Goal: Transaction & Acquisition: Purchase product/service

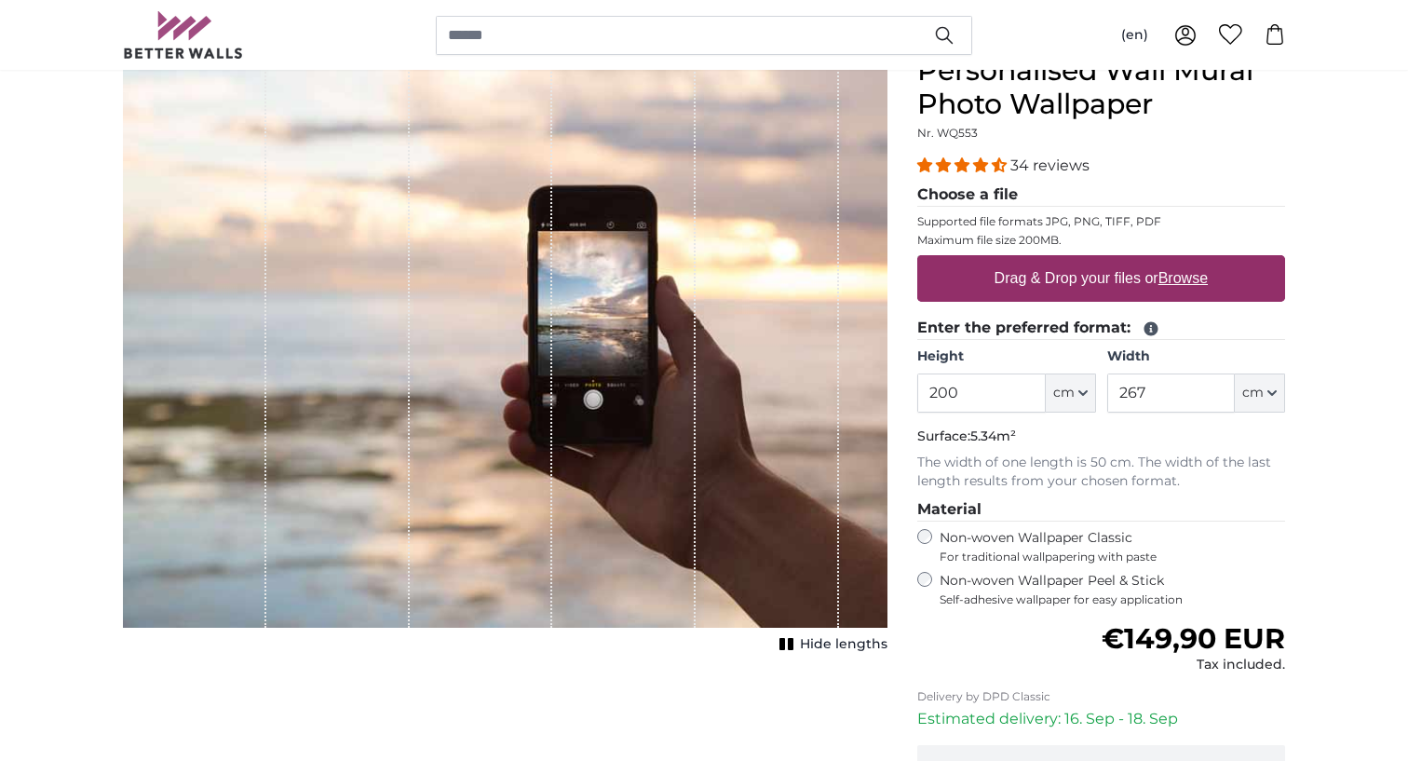
scroll to position [133, 0]
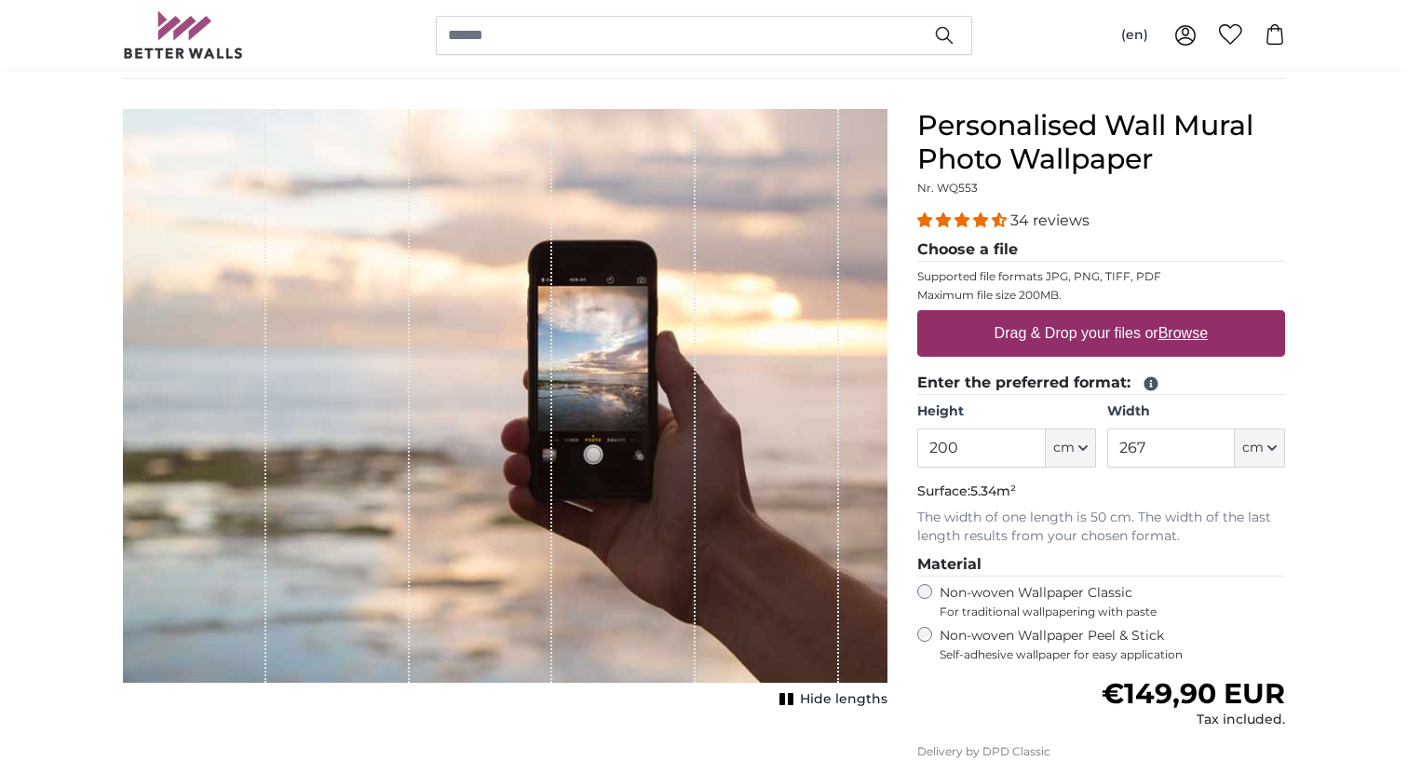
click at [1193, 332] on u "Browse" at bounding box center [1182, 333] width 49 height 16
click at [1193, 316] on input "Drag & Drop your files or Browse" at bounding box center [1101, 313] width 368 height 6
type input "**********"
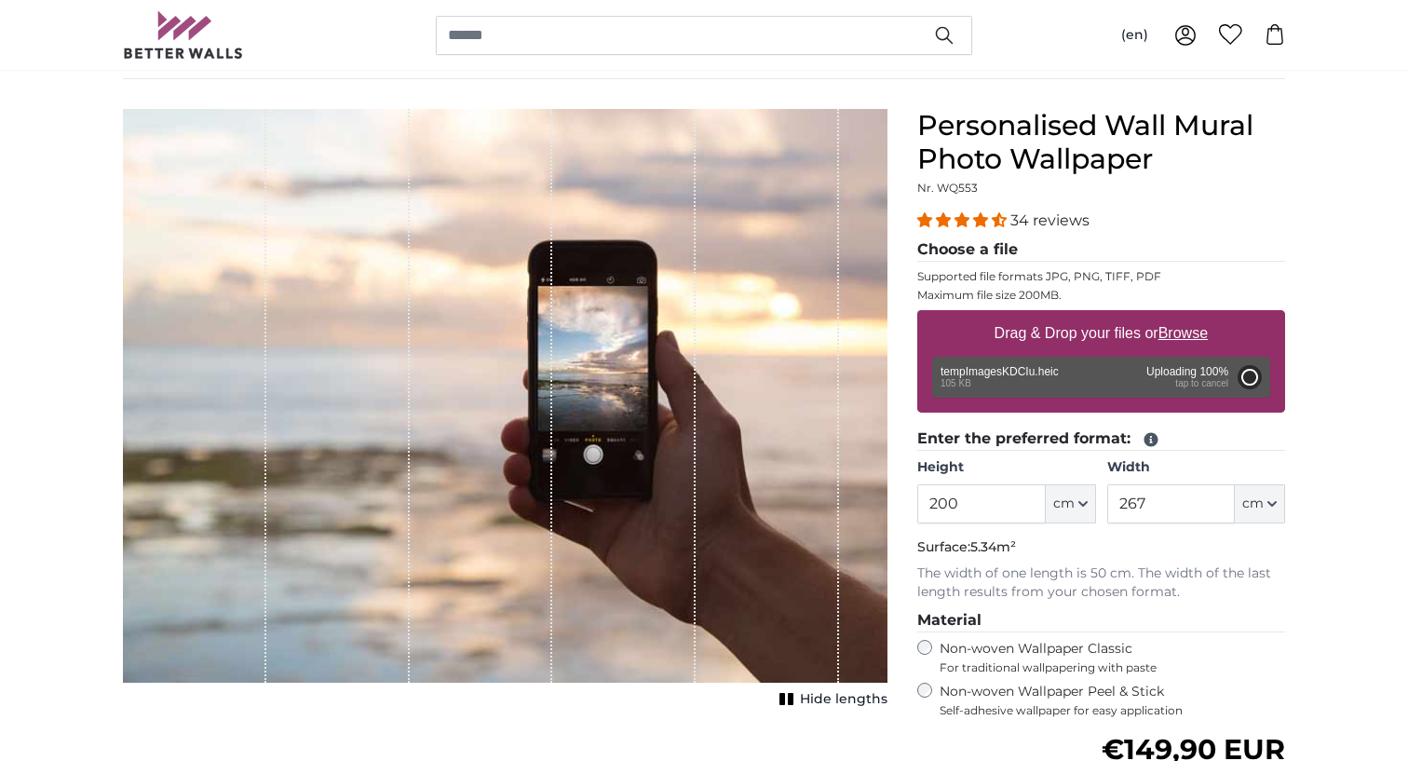
type input "70"
type input "229.6"
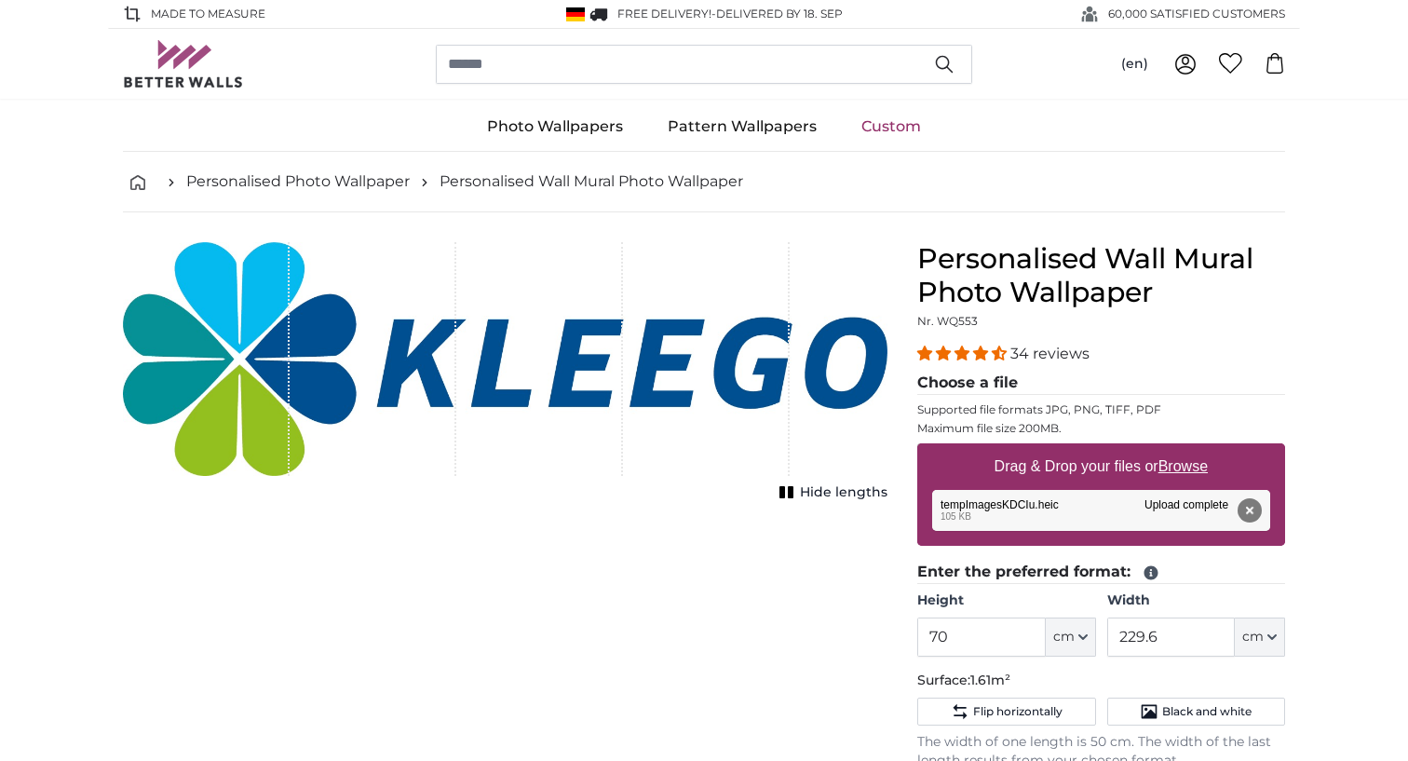
drag, startPoint x: 456, startPoint y: 407, endPoint x: 399, endPoint y: 407, distance: 57.7
click at [399, 407] on div "1 of 1" at bounding box center [505, 359] width 765 height 234
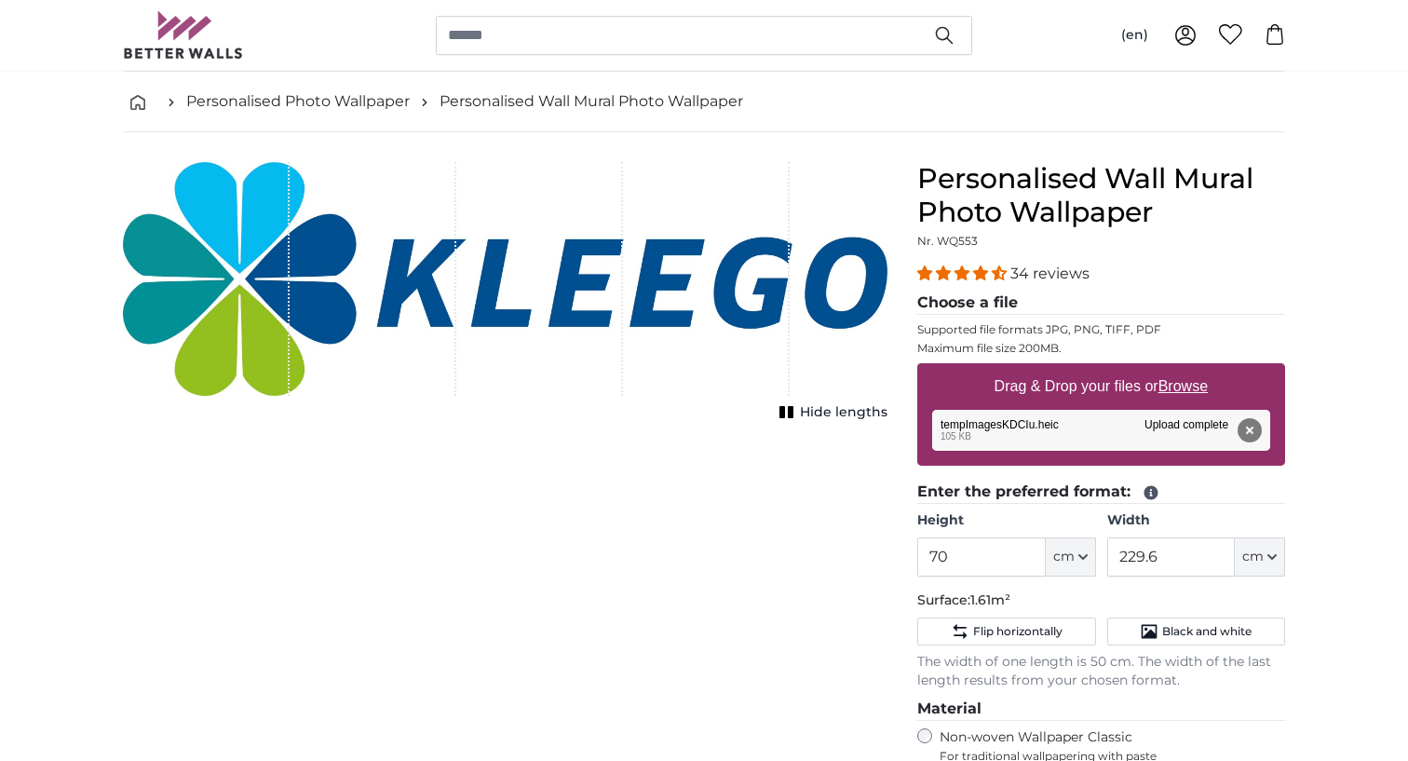
scroll to position [79, 0]
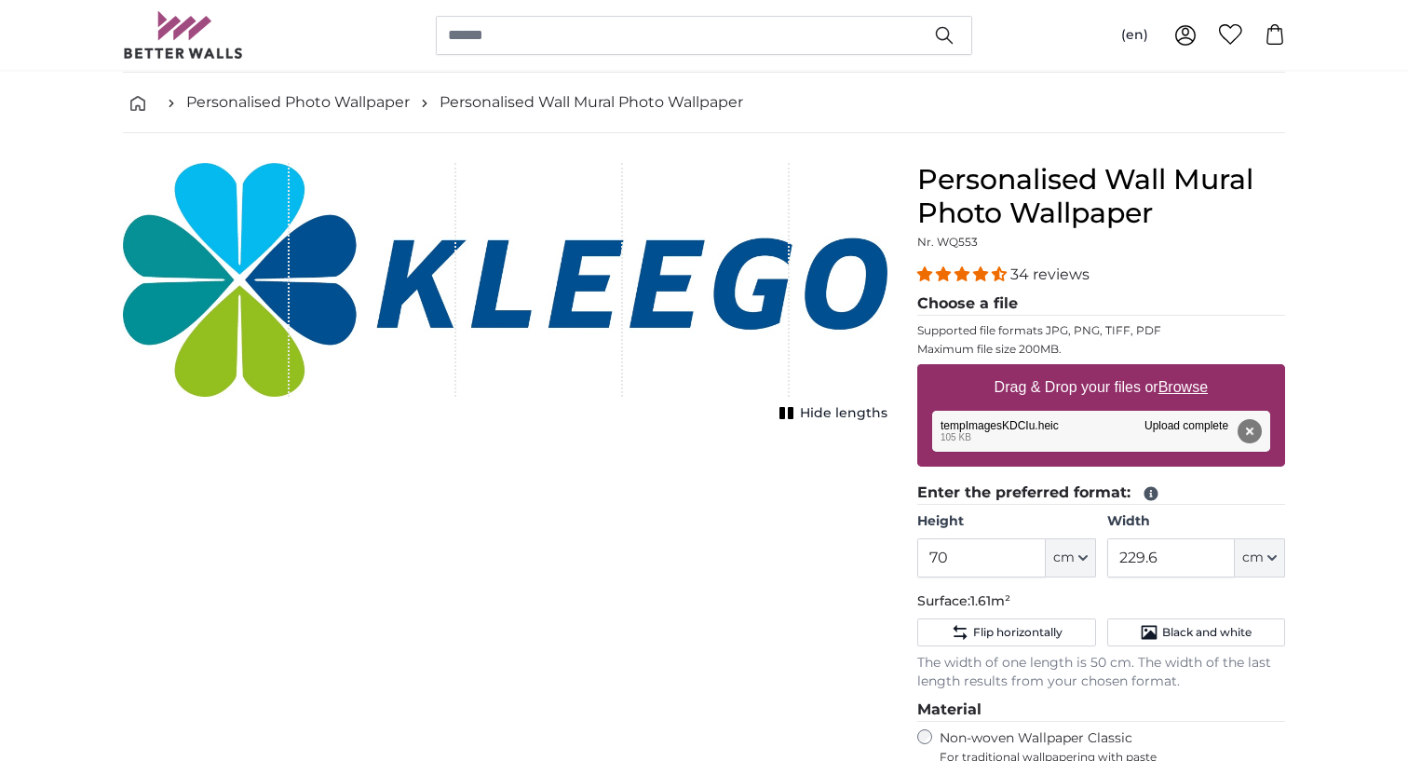
click at [1249, 565] on span "cm" at bounding box center [1252, 557] width 21 height 19
click at [1066, 557] on span "cm" at bounding box center [1063, 557] width 21 height 19
click at [1056, 603] on link "Centimeter (cm)" at bounding box center [1071, 607] width 164 height 34
click at [812, 256] on div "1 of 1" at bounding box center [505, 280] width 765 height 234
drag, startPoint x: 812, startPoint y: 256, endPoint x: 749, endPoint y: 256, distance: 63.3
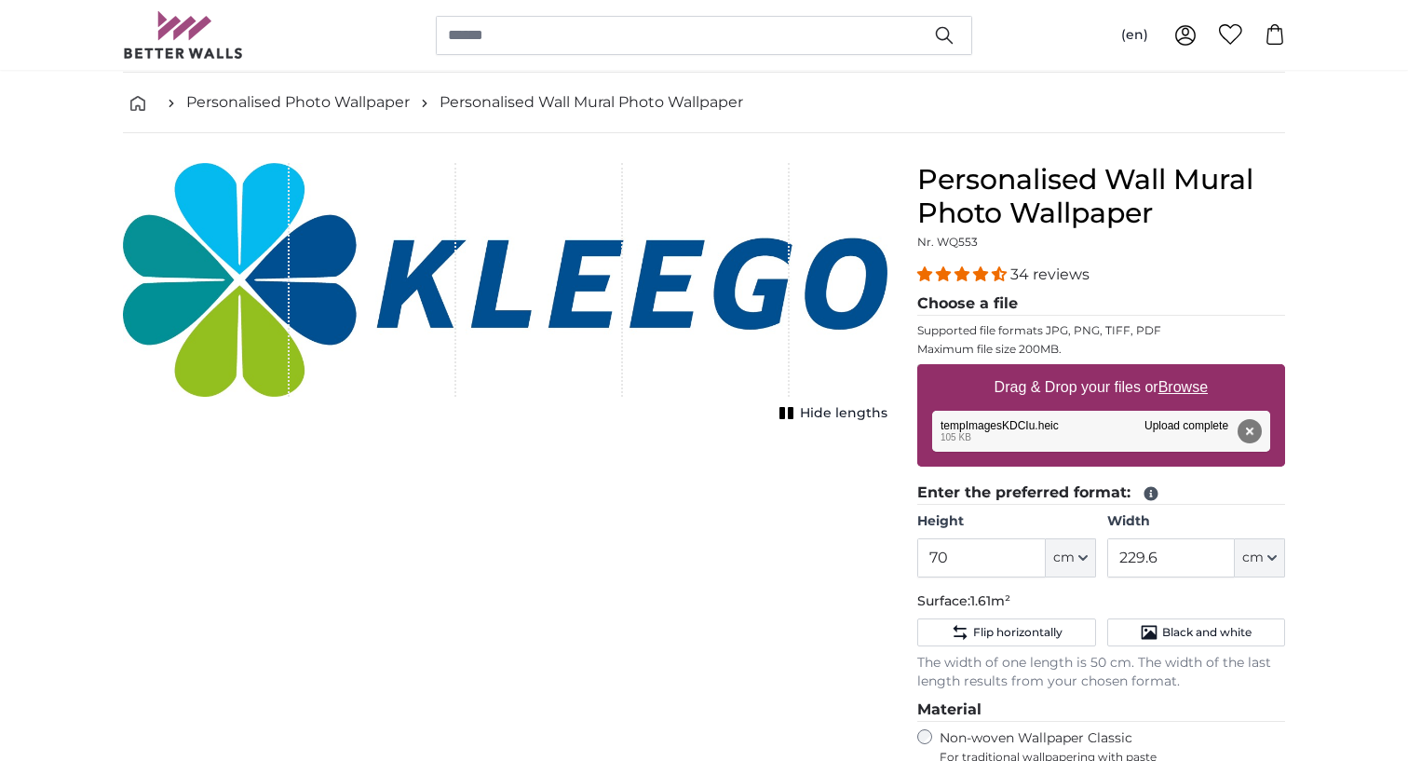
click at [749, 256] on div "1 of 1" at bounding box center [505, 280] width 765 height 234
click at [1253, 431] on button "Remove" at bounding box center [1250, 431] width 24 height 24
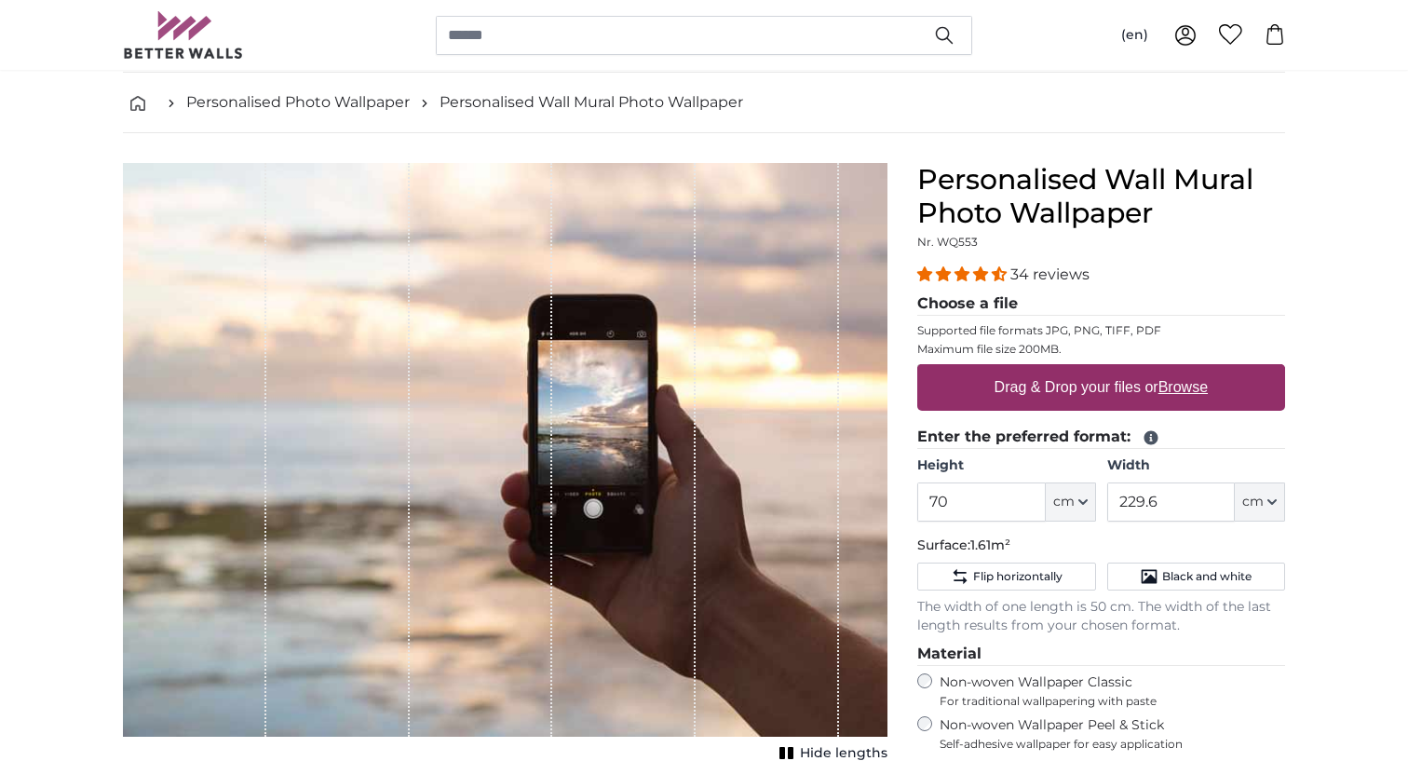
click at [1142, 393] on label "Drag & Drop your files or Browse" at bounding box center [1101, 387] width 228 height 37
click at [1142, 370] on input "Drag & Drop your files or Browse" at bounding box center [1101, 367] width 368 height 6
type input "**********"
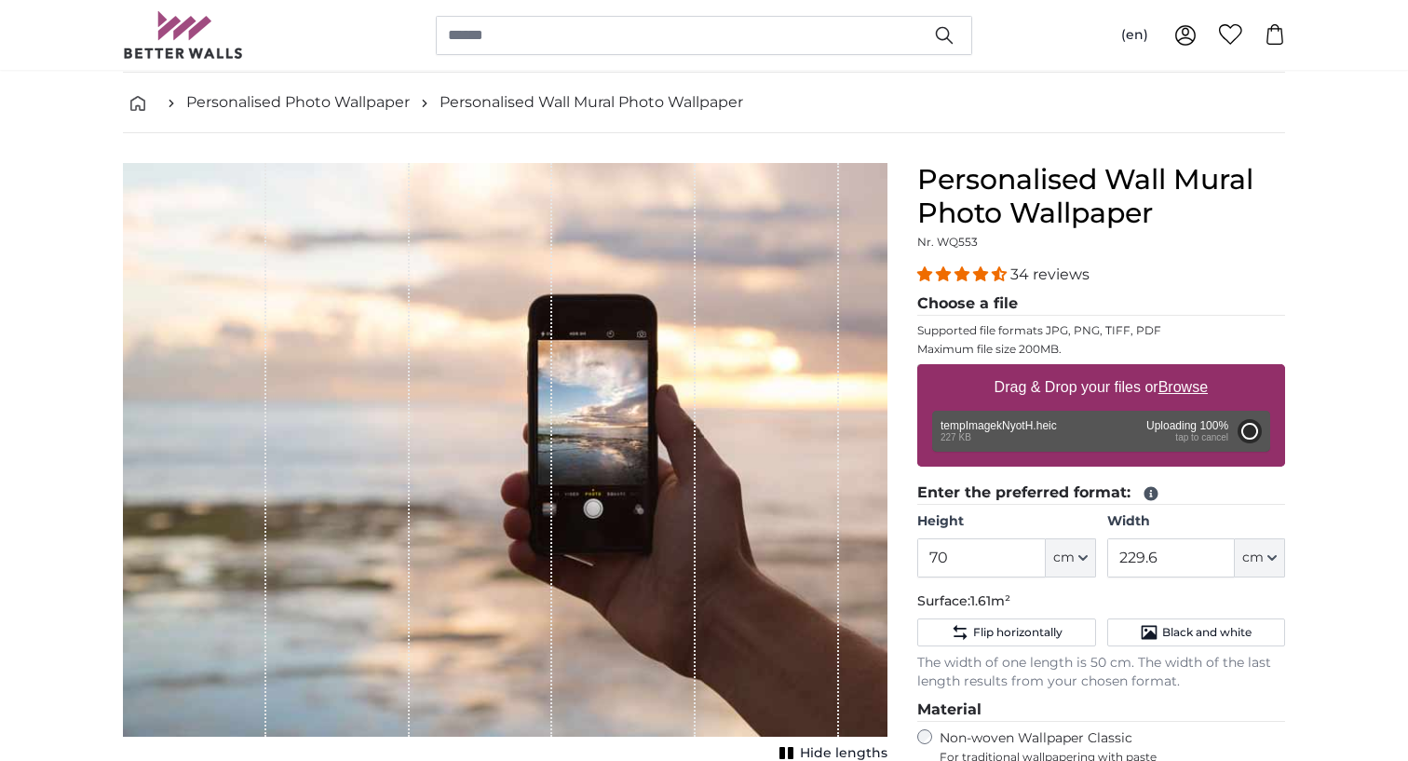
type input "200"
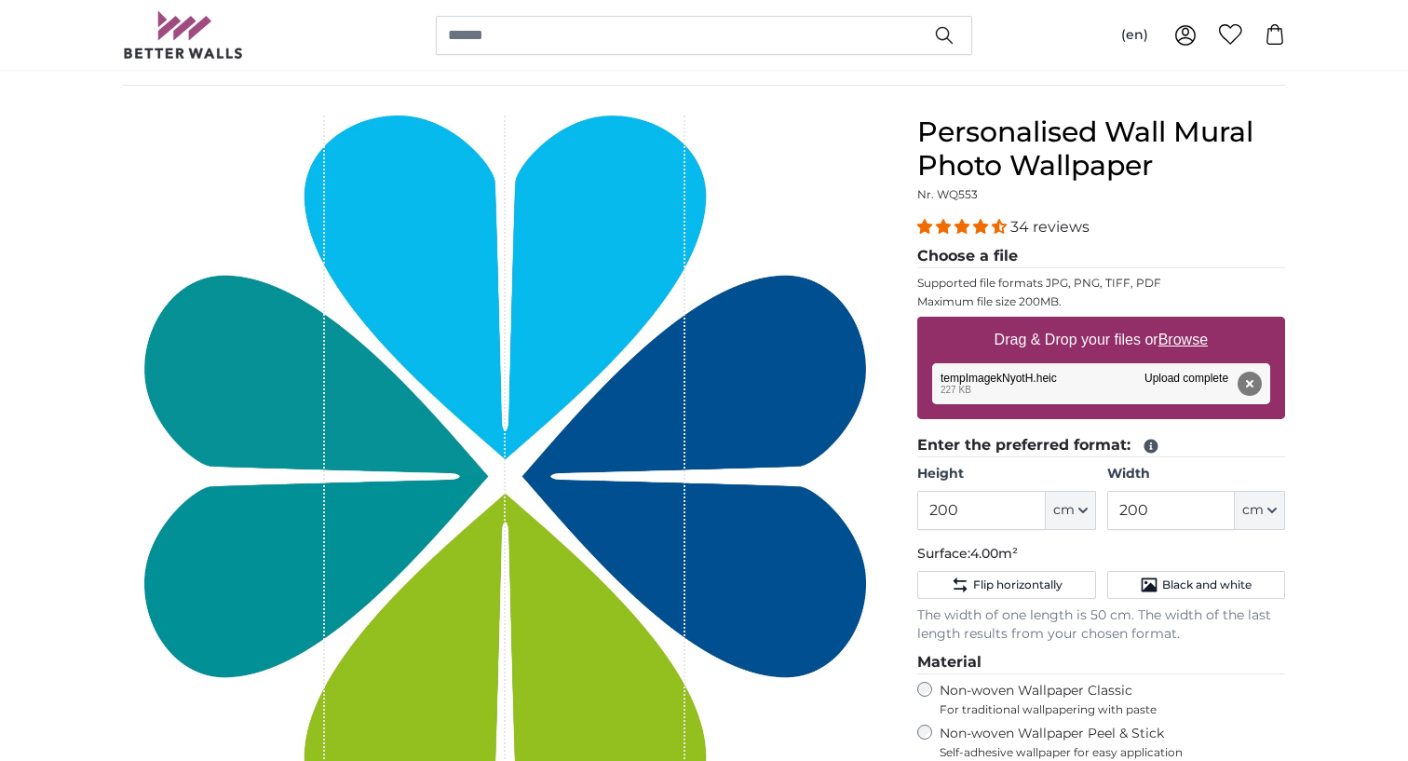
scroll to position [193, 0]
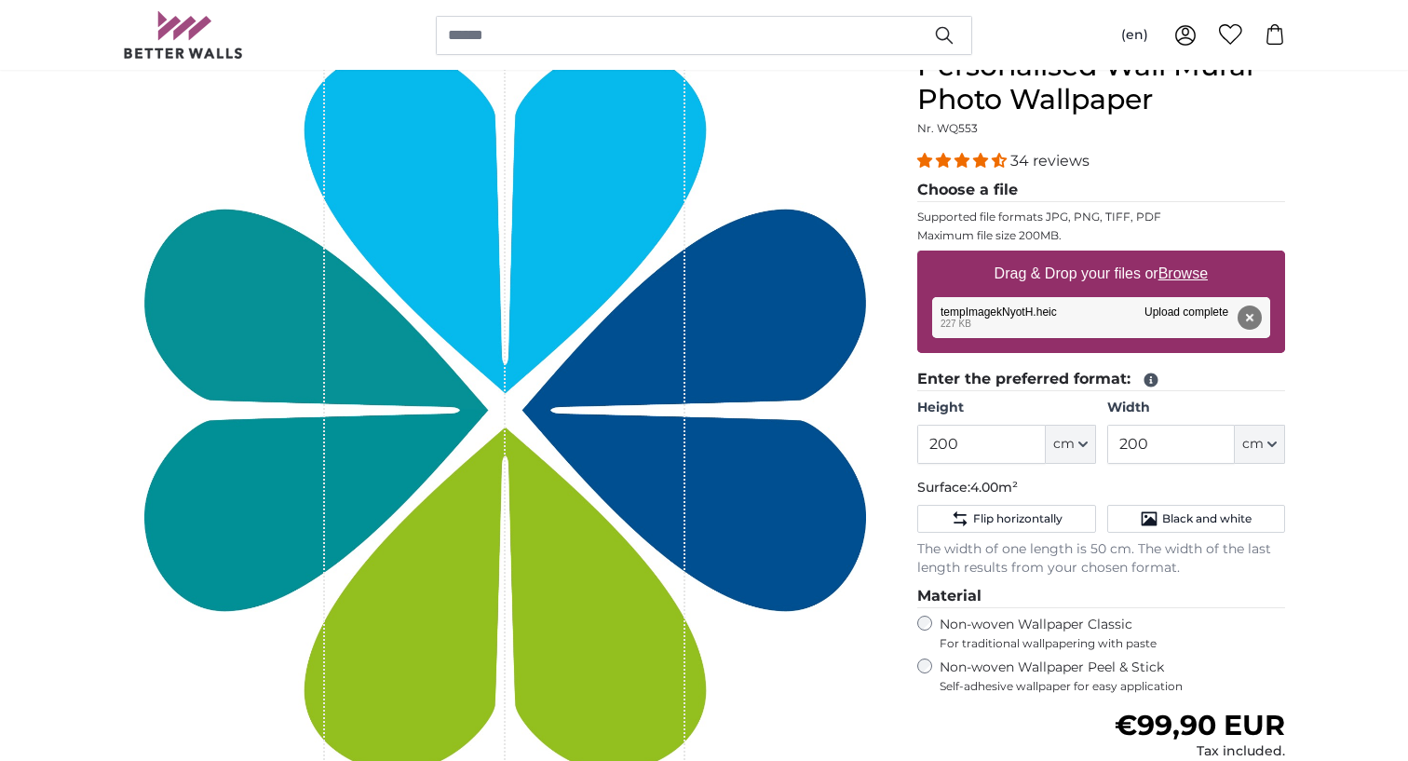
click at [1072, 460] on button "cm" at bounding box center [1071, 444] width 50 height 39
click at [993, 446] on input "200" at bounding box center [981, 444] width 128 height 39
type input "2"
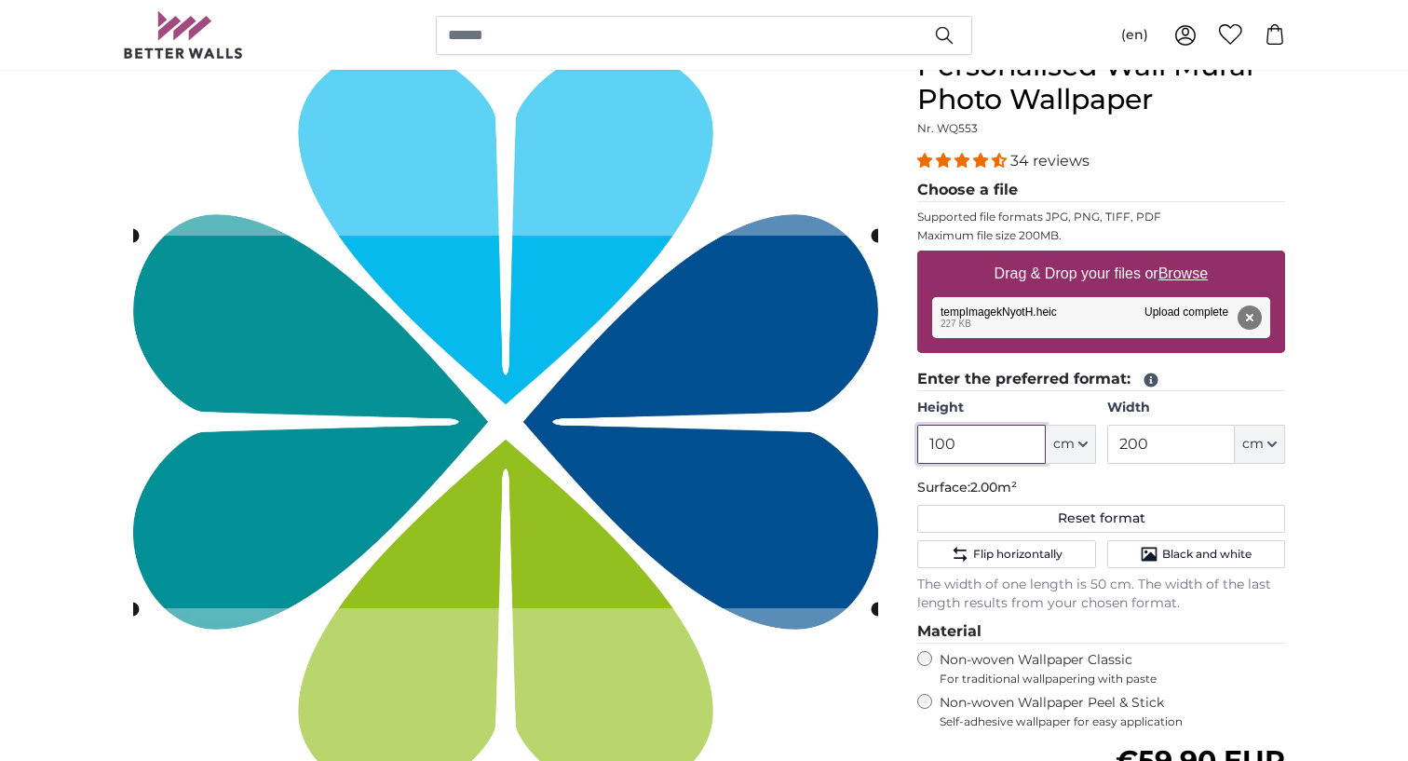
type input "100"
click at [1209, 453] on input "200" at bounding box center [1171, 444] width 128 height 39
type input "2"
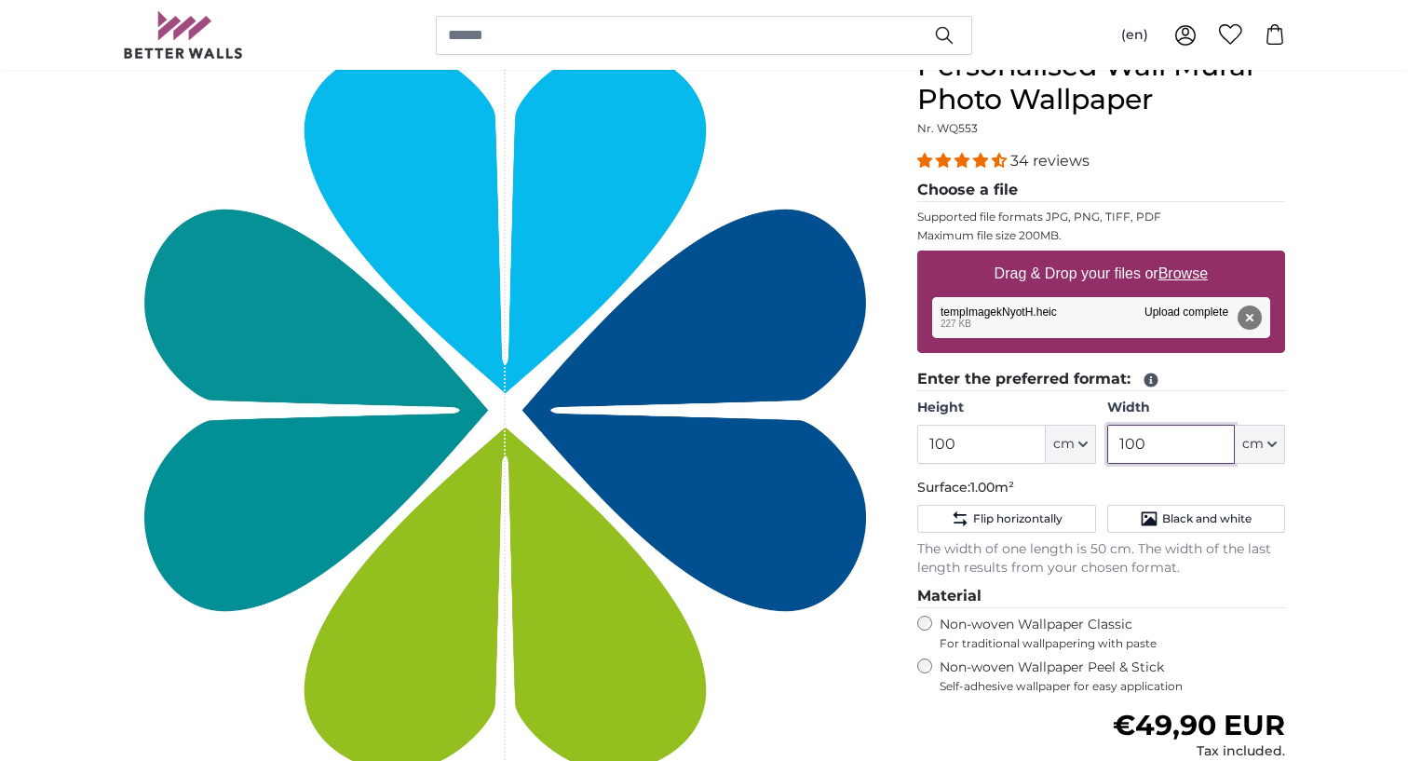
type input "100"
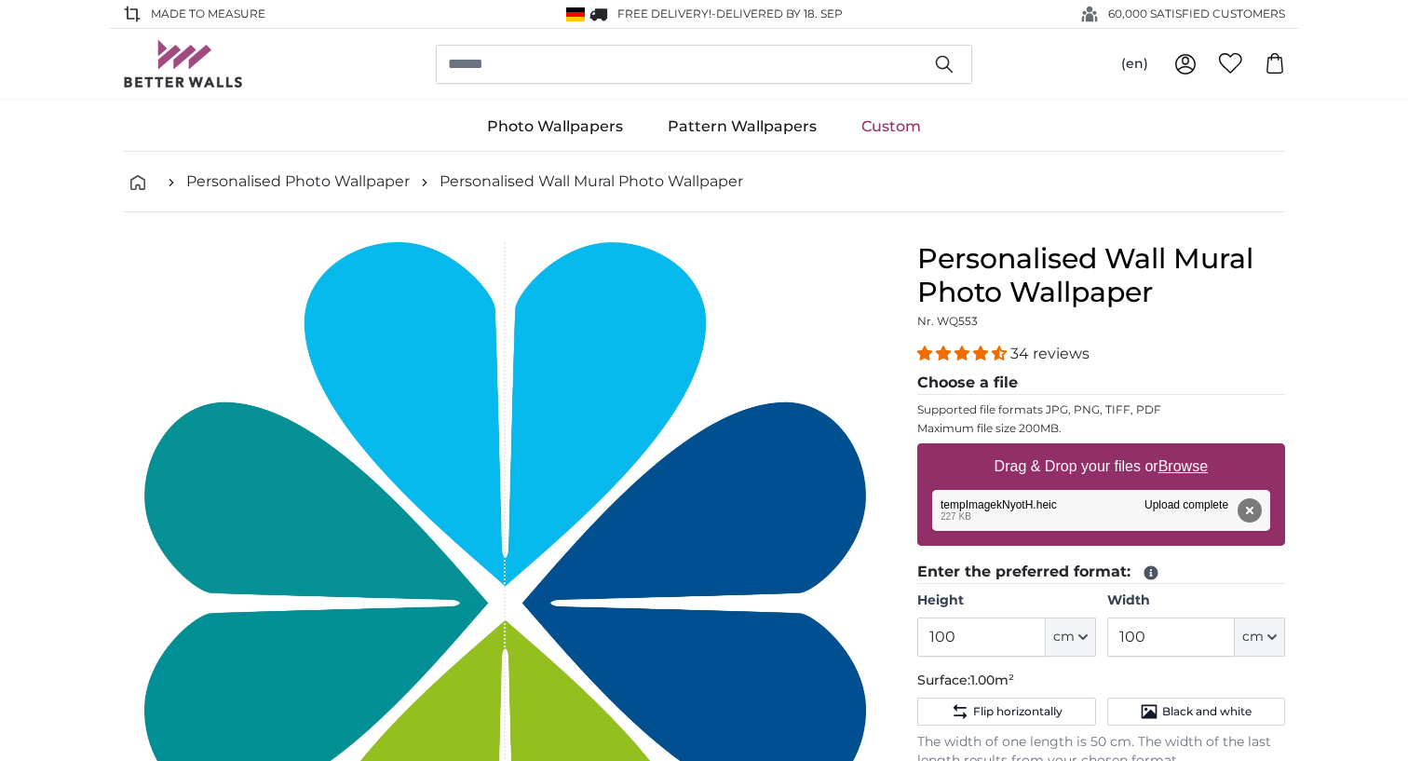
click at [194, 74] on img at bounding box center [183, 63] width 121 height 47
